Goal: Task Accomplishment & Management: Complete application form

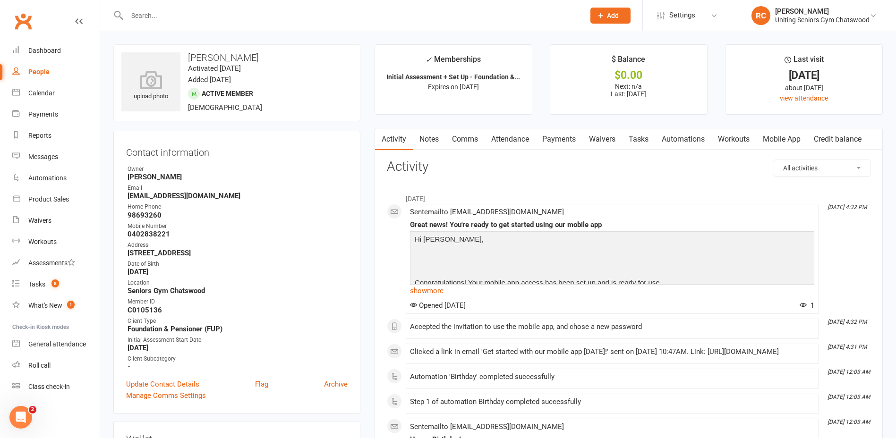
click at [189, 1] on div at bounding box center [345, 15] width 465 height 31
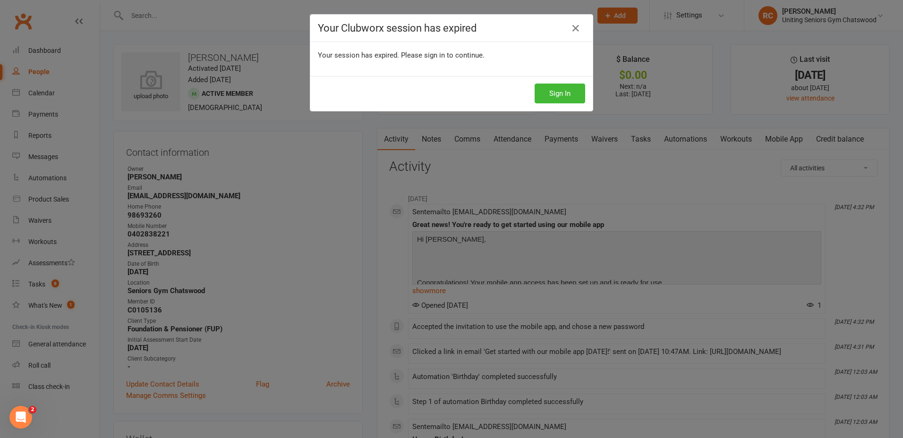
click at [191, 9] on div "Your Clubworx session has expired Your session has expired. Please sign in to c…" at bounding box center [451, 219] width 903 height 438
click at [553, 88] on button "Sign In" at bounding box center [560, 94] width 51 height 20
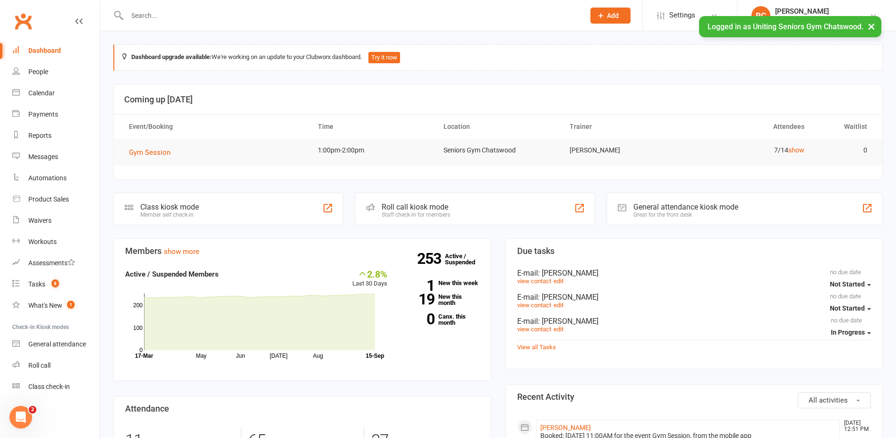
click at [138, 12] on input "text" at bounding box center [351, 15] width 454 height 13
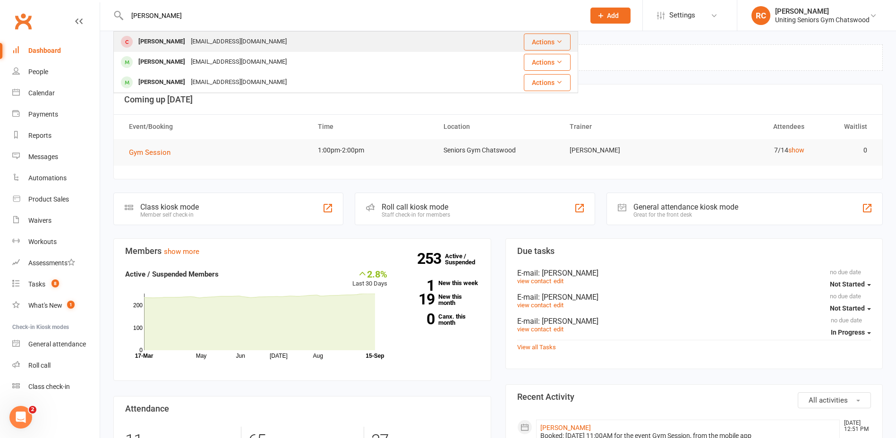
type input "[PERSON_NAME]"
click at [151, 40] on div "[PERSON_NAME]" at bounding box center [162, 42] width 52 height 14
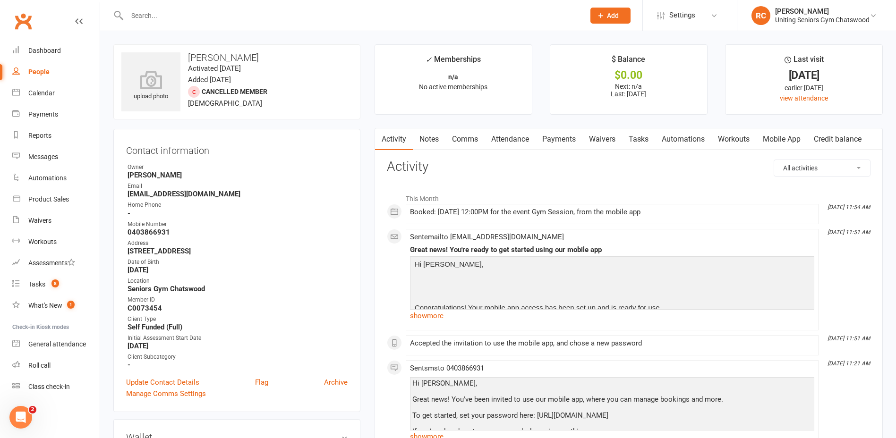
scroll to position [236, 0]
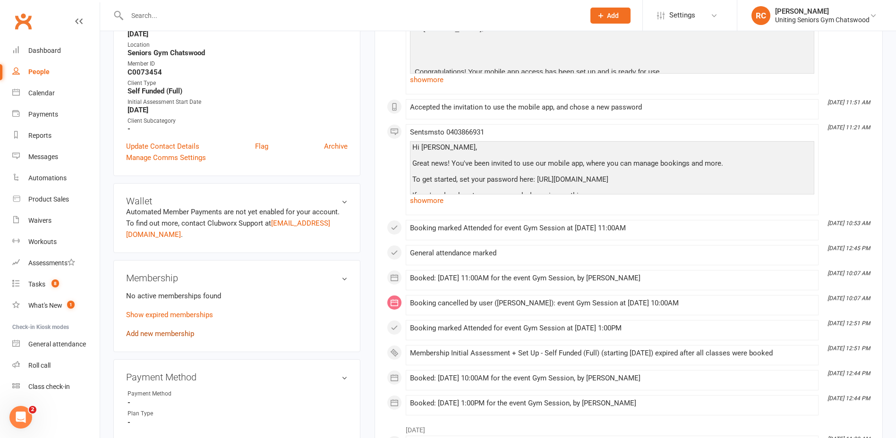
click at [188, 333] on link "Add new membership" at bounding box center [160, 334] width 68 height 9
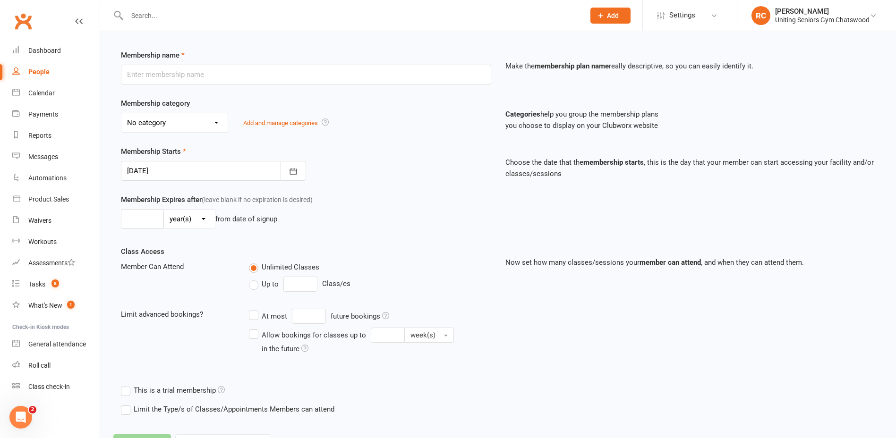
scroll to position [162, 0]
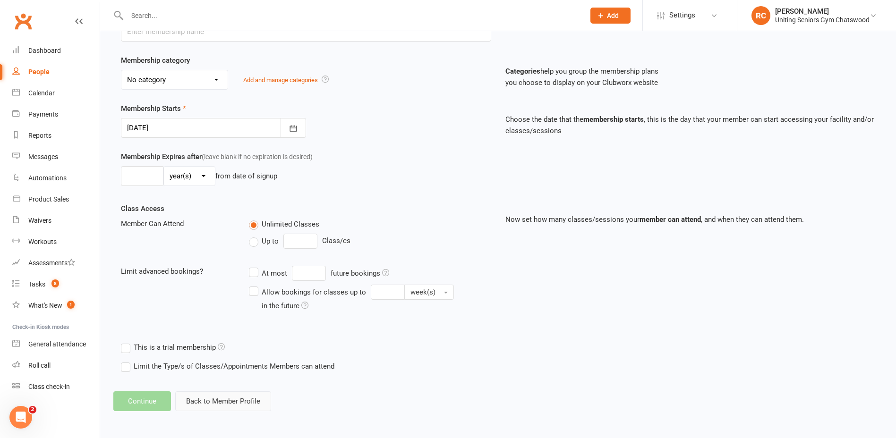
click at [197, 400] on button "Back to Member Profile" at bounding box center [223, 402] width 96 height 20
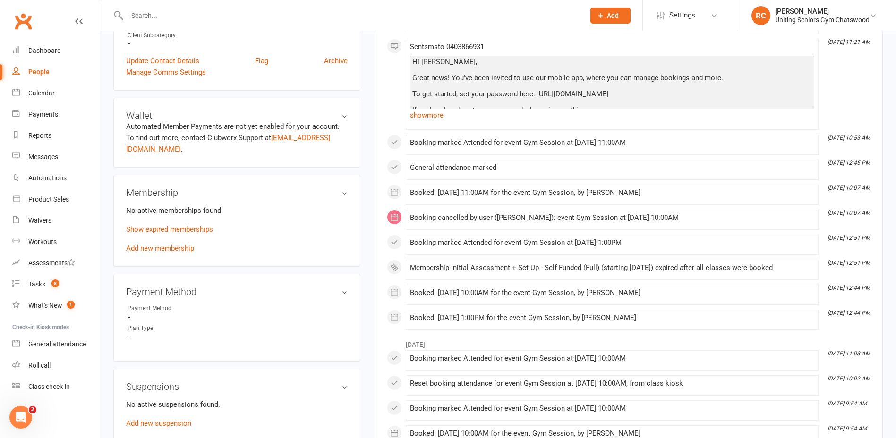
scroll to position [331, 0]
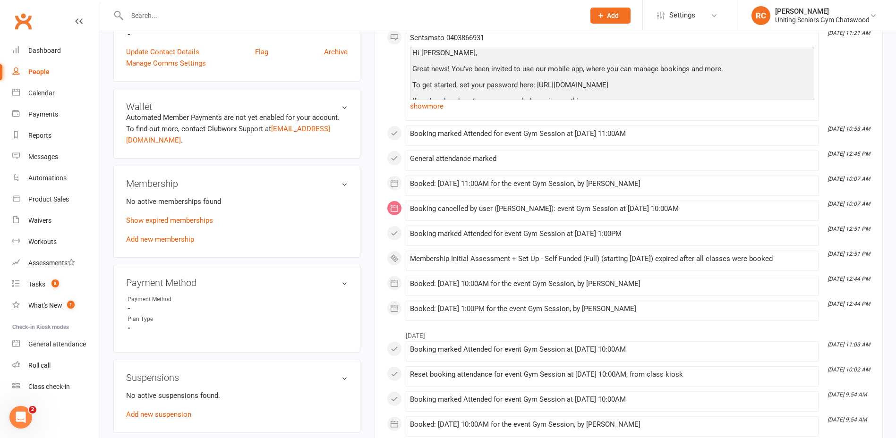
click at [176, 234] on div "No active memberships found Show expired memberships Add new membership" at bounding box center [237, 220] width 222 height 49
click at [176, 239] on link "Add new membership" at bounding box center [160, 239] width 68 height 9
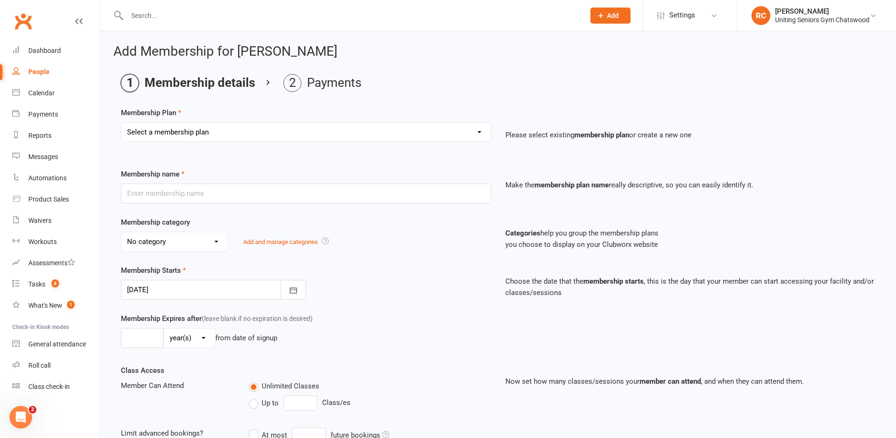
click at [198, 136] on select "Select a membership plan Create new Membership Plan Initial Assessment + Set Up…" at bounding box center [305, 132] width 369 height 19
select select "13"
click at [121, 123] on select "Select a membership plan Create new Membership Plan Initial Assessment + Set Up…" at bounding box center [305, 132] width 369 height 19
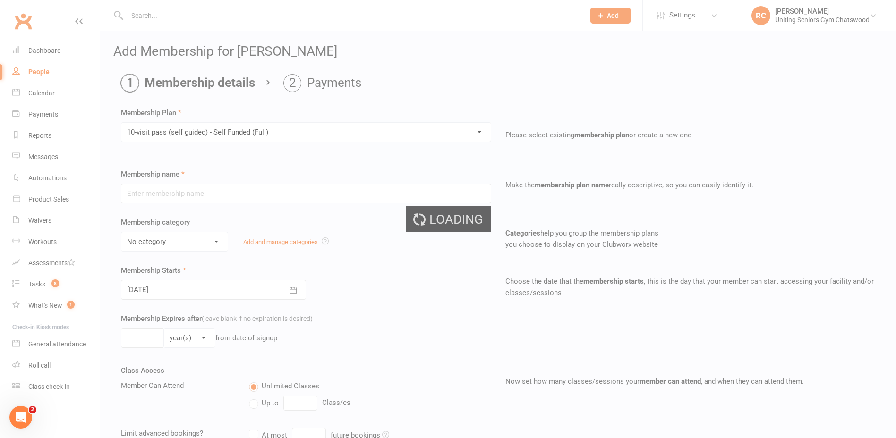
type input "10-visit pass (self guided) - Self Funded (Full)"
select select "0"
type input "0"
select select "2"
type input "1"
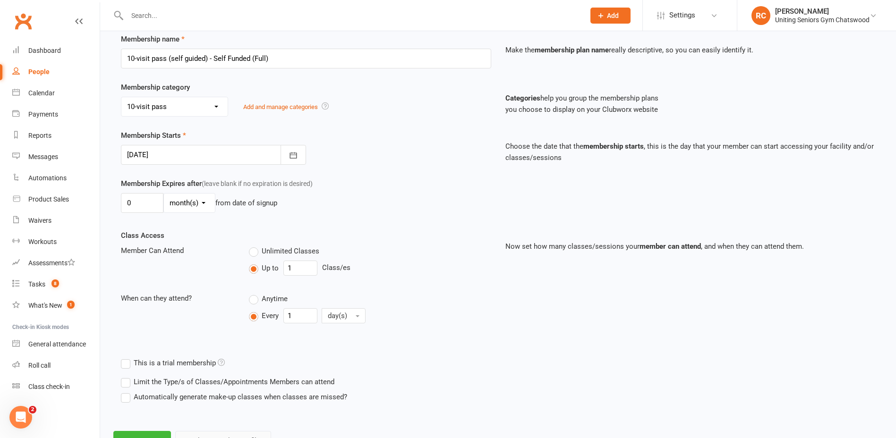
scroll to position [175, 0]
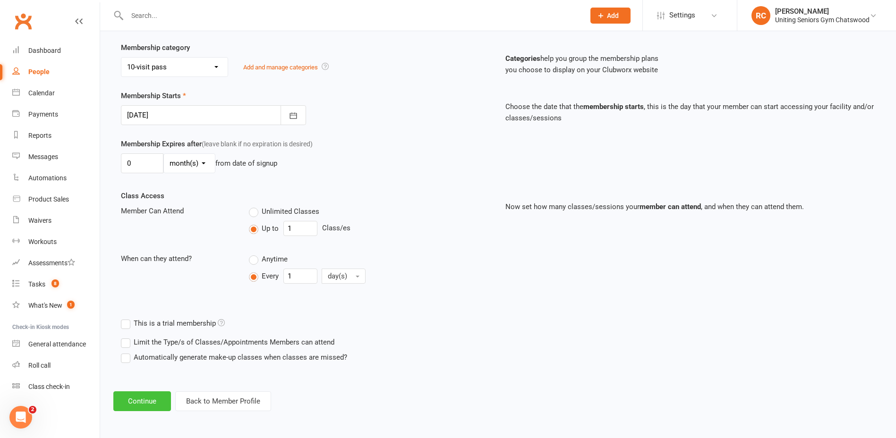
click at [164, 401] on button "Continue" at bounding box center [142, 402] width 58 height 20
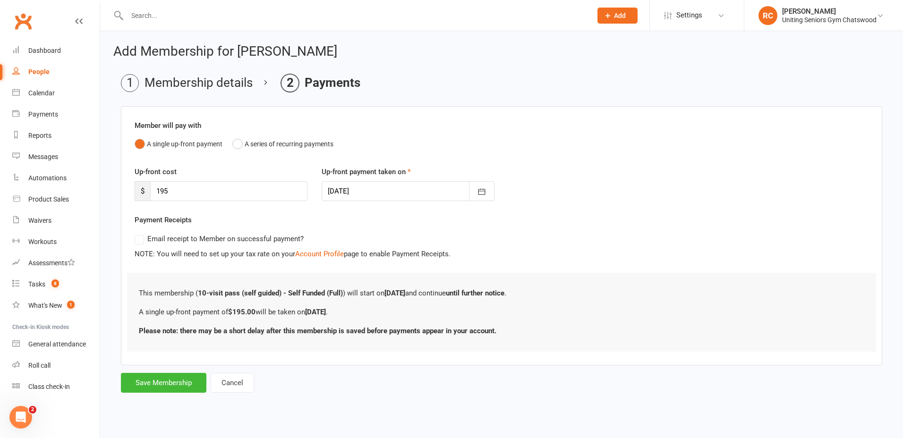
click at [369, 192] on div at bounding box center [408, 191] width 173 height 20
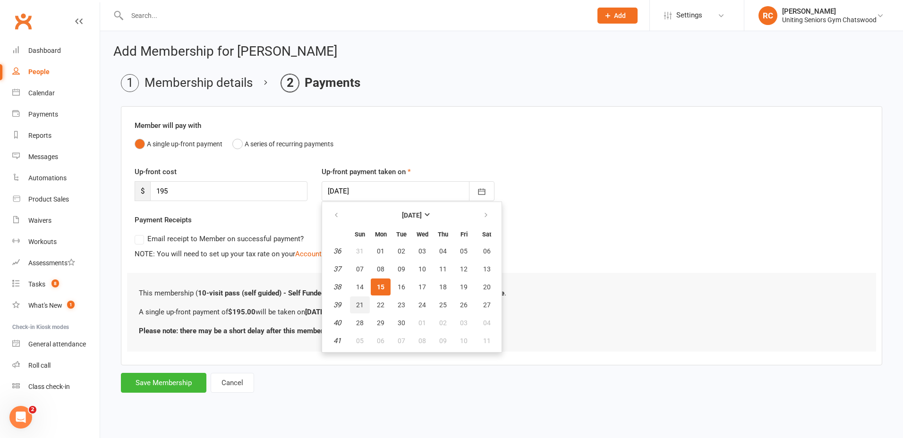
click at [365, 305] on button "21" at bounding box center [360, 305] width 20 height 17
type input "[DATE]"
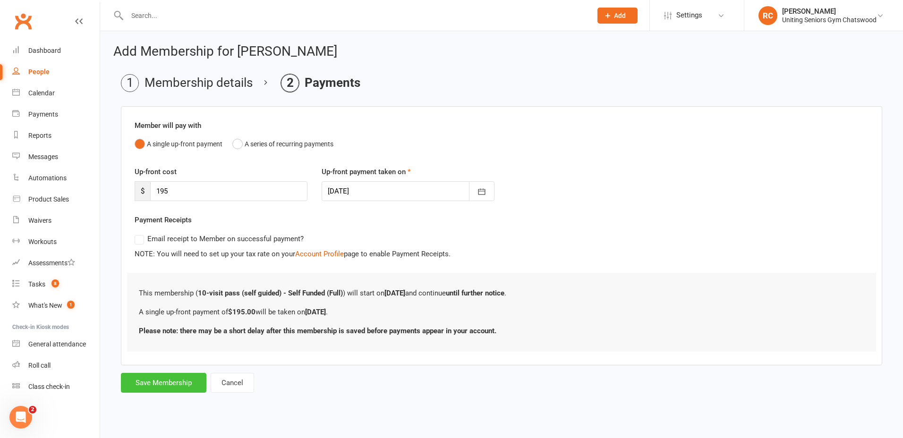
click at [175, 379] on button "Save Membership" at bounding box center [163, 383] width 85 height 20
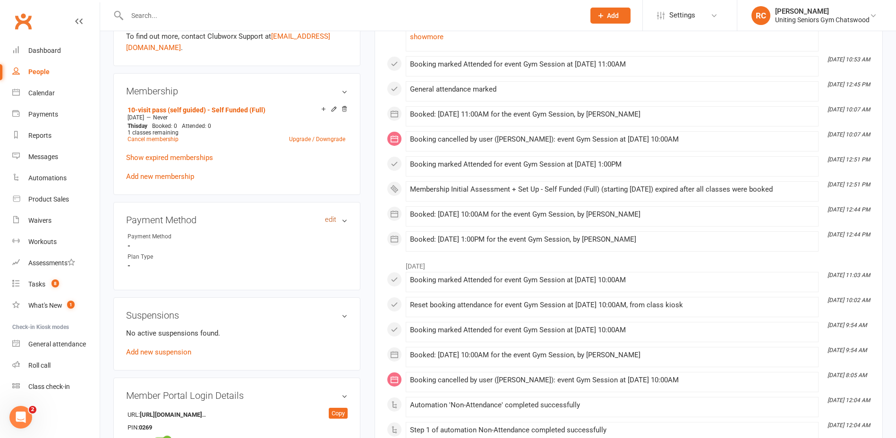
click at [333, 219] on link "edit" at bounding box center [330, 220] width 11 height 8
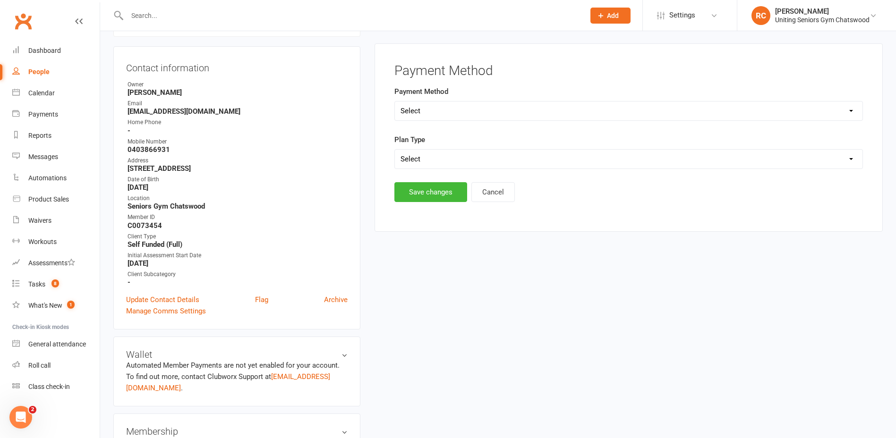
scroll to position [81, 0]
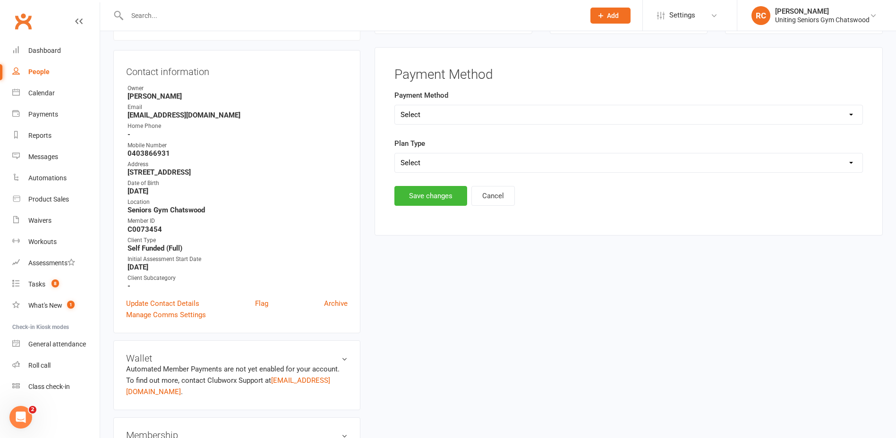
click at [455, 110] on select "Select Direct Debit Credit Card by Phone BPay Direct Deposit/Bank Transfer Cheq…" at bounding box center [629, 114] width 468 height 19
select select "Direct Deposit/Bank Transfer"
click at [395, 105] on select "Select Direct Debit Credit Card by Phone BPay Direct Deposit/Bank Transfer Cheq…" at bounding box center [629, 114] width 468 height 19
click at [438, 168] on select "Select Single-service Ongoing" at bounding box center [629, 163] width 468 height 19
select select "Single-service"
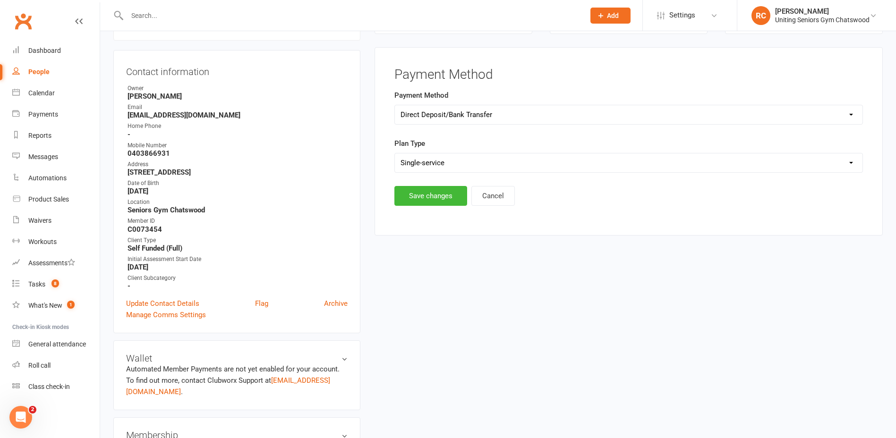
click at [395, 154] on select "Select Single-service Ongoing" at bounding box center [629, 163] width 468 height 19
click at [430, 198] on button "Save changes" at bounding box center [430, 196] width 73 height 20
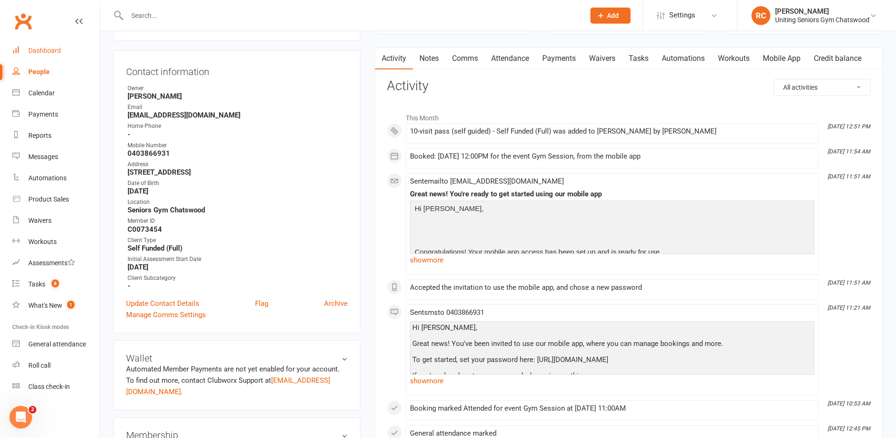
click at [62, 60] on link "Dashboard" at bounding box center [55, 50] width 87 height 21
